Goal: Find specific page/section: Find specific page/section

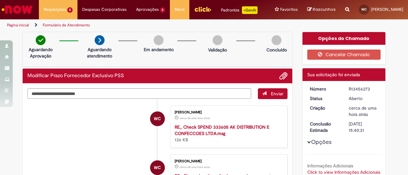
click at [20, 9] on img "Ir para a Homepage" at bounding box center [17, 9] width 33 height 13
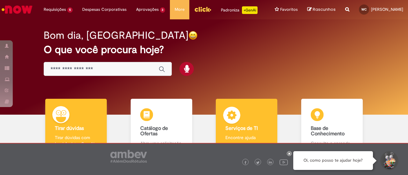
click at [232, 113] on img at bounding box center [231, 116] width 19 height 19
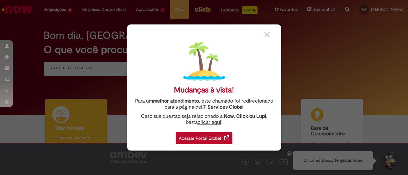
click at [205, 136] on div "Acessar Portal Global" at bounding box center [203, 138] width 57 height 12
